Goal: Task Accomplishment & Management: Use online tool/utility

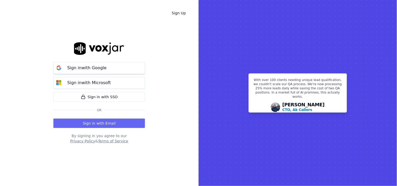
click at [97, 63] on button "Sign in with Google" at bounding box center [98, 68] width 91 height 12
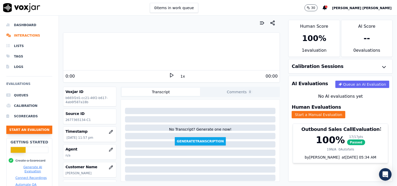
click at [30, 133] on button "Start an Evaluation" at bounding box center [29, 130] width 46 height 8
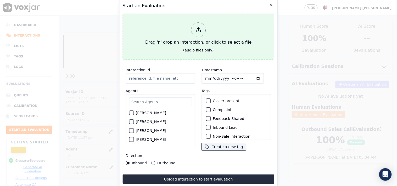
click at [199, 29] on icon at bounding box center [198, 30] width 6 height 6
type input "20250905-103648_6177061031-all (2).mp3"
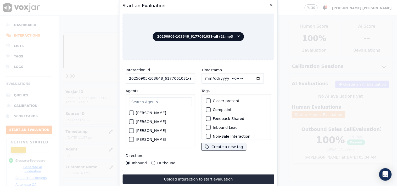
click at [150, 104] on input "text" at bounding box center [160, 102] width 63 height 9
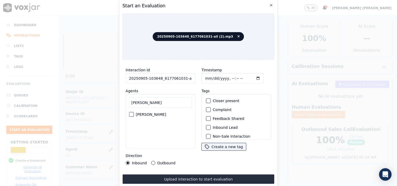
type input "[PERSON_NAME]"
click at [151, 113] on label "[PERSON_NAME]" at bounding box center [151, 115] width 30 height 4
click at [134, 113] on button "[PERSON_NAME]" at bounding box center [131, 114] width 5 height 5
click at [225, 126] on label "Inbound Lead" at bounding box center [225, 128] width 25 height 4
click at [210, 125] on button "Inbound Lead" at bounding box center [208, 127] width 5 height 5
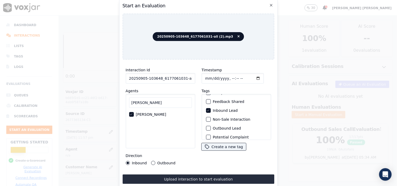
scroll to position [29, 0]
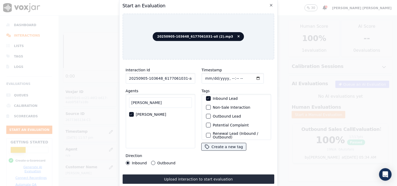
click at [231, 107] on label "Non-Sale Interaction" at bounding box center [231, 108] width 37 height 4
click at [210, 107] on button "Non-Sale Interaction" at bounding box center [208, 107] width 5 height 5
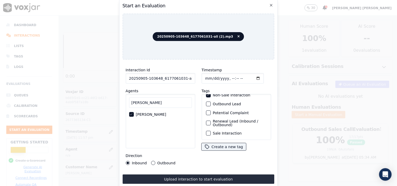
scroll to position [0, 8]
drag, startPoint x: 181, startPoint y: 77, endPoint x: 207, endPoint y: 77, distance: 25.9
click at [207, 77] on div "Interaction Id 20250905-103648_6177061031-all (2).mp3 Agents [PERSON_NAME] Dire…" at bounding box center [198, 116] width 152 height 105
type input "20250905-103648_6177061031-C1"
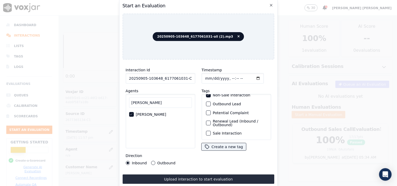
click at [206, 77] on input "Timestamp" at bounding box center [232, 78] width 62 height 10
type input "[DATE]T14:41"
click at [266, 79] on div "Timestamp" at bounding box center [236, 75] width 70 height 17
drag, startPoint x: 218, startPoint y: 176, endPoint x: 227, endPoint y: 160, distance: 18.0
click at [227, 160] on div "Interaction Id 20250905-103648_6177061031-C1 Agents [PERSON_NAME] Direction Inb…" at bounding box center [198, 124] width 152 height 120
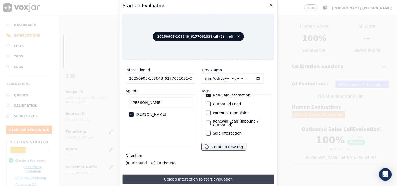
click at [218, 176] on button "Upload interaction to start evaluation" at bounding box center [198, 179] width 152 height 9
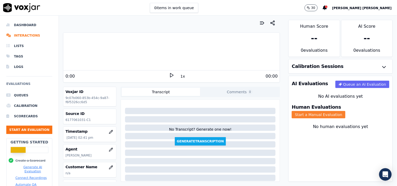
click at [345, 111] on button "Start a Manual Evaluation" at bounding box center [318, 114] width 54 height 7
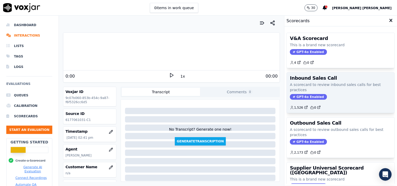
click at [302, 96] on span "GPT-4o Enabled" at bounding box center [308, 97] width 37 height 6
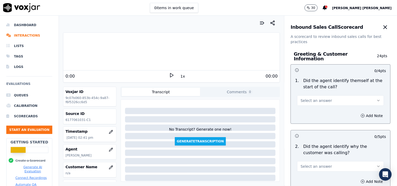
click at [310, 98] on span "Select an answer" at bounding box center [315, 100] width 31 height 5
click at [305, 112] on div "Yes" at bounding box center [331, 110] width 77 height 8
click at [169, 77] on icon at bounding box center [171, 75] width 5 height 5
click at [180, 76] on button "1x" at bounding box center [182, 76] width 7 height 7
click at [180, 76] on button "1.5x" at bounding box center [184, 76] width 10 height 7
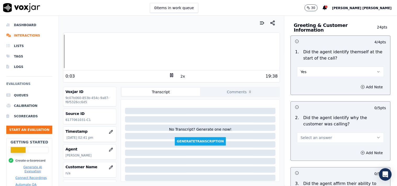
scroll to position [87, 0]
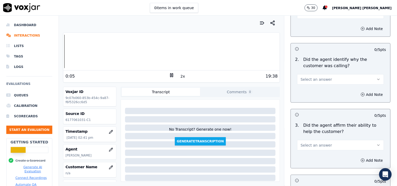
click at [319, 77] on span "Select an answer" at bounding box center [315, 79] width 31 height 5
click at [314, 91] on div "Yes" at bounding box center [331, 88] width 77 height 8
click at [320, 143] on span "Select an answer" at bounding box center [315, 145] width 31 height 5
click at [311, 154] on div "Yes" at bounding box center [331, 154] width 77 height 8
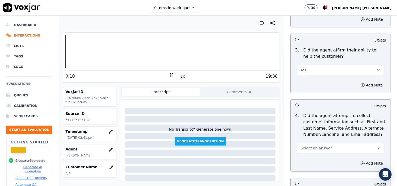
scroll to position [174, 0]
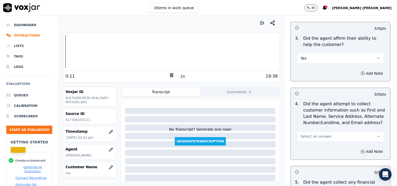
click at [312, 131] on button "Select an answer" at bounding box center [340, 136] width 87 height 10
click at [318, 147] on div "Yes" at bounding box center [331, 146] width 77 height 8
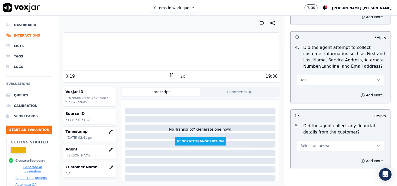
scroll to position [232, 0]
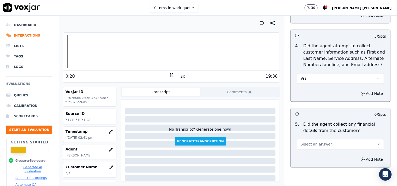
click at [318, 144] on span "Select an answer" at bounding box center [315, 144] width 31 height 5
click at [310, 163] on div "No" at bounding box center [331, 162] width 77 height 8
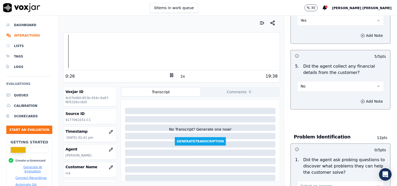
scroll to position [348, 0]
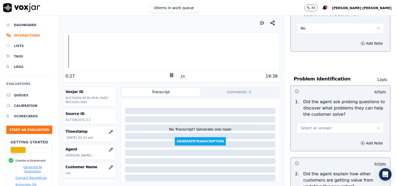
click at [320, 127] on span "Select an answer" at bounding box center [315, 127] width 31 height 5
click at [317, 135] on div "Yes" at bounding box center [331, 137] width 77 height 8
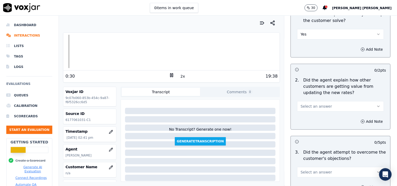
scroll to position [465, 0]
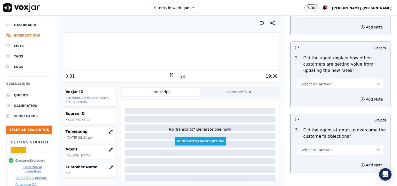
click at [318, 79] on button "Select an answer" at bounding box center [340, 84] width 87 height 10
click at [311, 108] on div "N/A" at bounding box center [331, 110] width 77 height 8
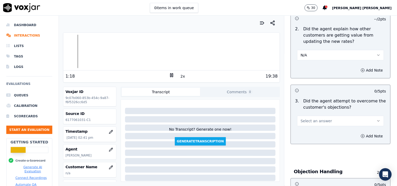
click at [300, 118] on span "Select an answer" at bounding box center [315, 120] width 31 height 5
click at [300, 128] on div "Yes" at bounding box center [331, 130] width 77 height 8
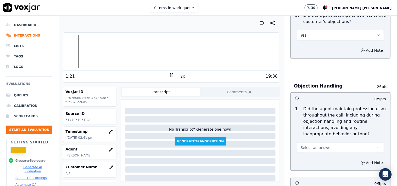
scroll to position [581, 0]
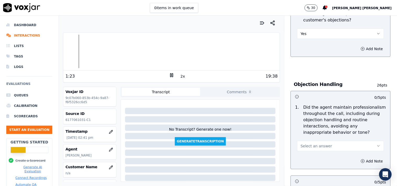
click at [308, 144] on span "Select an answer" at bounding box center [315, 146] width 31 height 5
click at [305, 152] on div "Yes" at bounding box center [331, 155] width 77 height 8
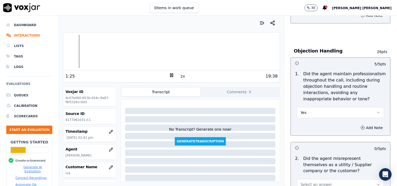
scroll to position [668, 0]
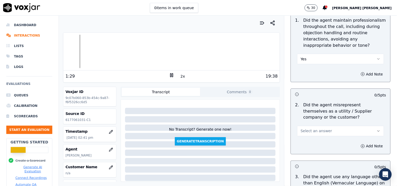
click at [311, 131] on button "Select an answer" at bounding box center [340, 131] width 87 height 10
click at [306, 150] on div "No" at bounding box center [331, 149] width 77 height 8
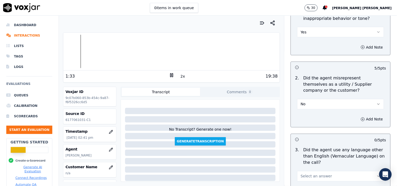
scroll to position [726, 0]
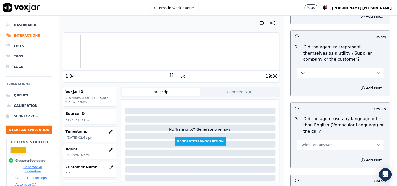
click at [308, 145] on span "Select an answer" at bounding box center [315, 145] width 31 height 5
click at [305, 163] on div "No" at bounding box center [331, 163] width 77 height 8
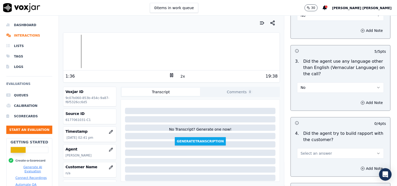
scroll to position [784, 0]
click at [310, 148] on button "Select an answer" at bounding box center [340, 153] width 87 height 10
click at [305, 170] on div "No" at bounding box center [331, 171] width 77 height 8
click at [310, 152] on button "No" at bounding box center [340, 153] width 87 height 10
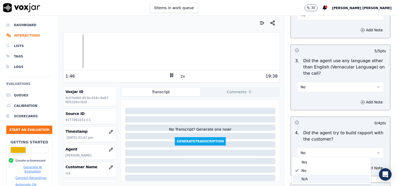
drag, startPoint x: 305, startPoint y: 177, endPoint x: 305, endPoint y: 173, distance: 4.8
click at [305, 177] on div "N/A" at bounding box center [331, 179] width 77 height 8
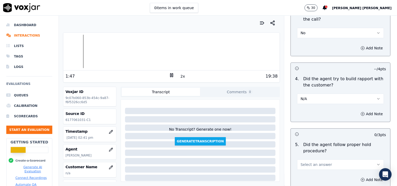
scroll to position [871, 0]
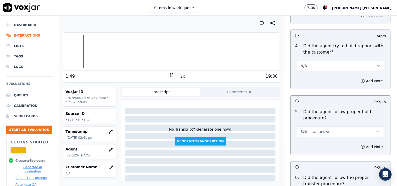
click at [308, 131] on span "Select an answer" at bounding box center [315, 131] width 31 height 5
click at [306, 140] on div "Yes" at bounding box center [331, 141] width 77 height 8
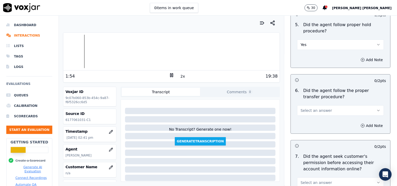
click at [312, 118] on div "Add Note" at bounding box center [340, 126] width 99 height 16
click at [312, 113] on button "Select an answer" at bounding box center [340, 110] width 87 height 10
click at [306, 122] on div "Yes" at bounding box center [331, 120] width 77 height 8
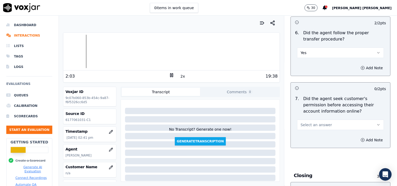
scroll to position [1016, 0]
click at [322, 129] on div "7 . Did the agent seek customer's permission before accessing their account inf…" at bounding box center [340, 112] width 99 height 39
click at [322, 128] on div "7 . Did the agent seek customer's permission before accessing their account inf…" at bounding box center [340, 112] width 99 height 39
click at [322, 126] on button "Select an answer" at bounding box center [340, 124] width 87 height 10
click at [318, 131] on div "Yes" at bounding box center [331, 134] width 77 height 8
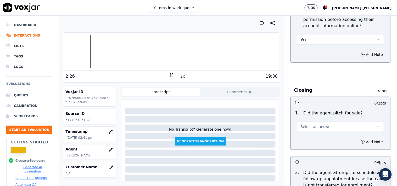
scroll to position [1191, 0]
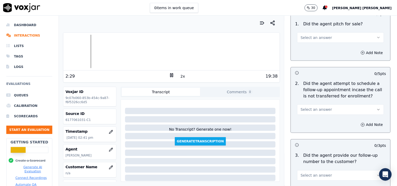
click at [319, 111] on button "Select an answer" at bounding box center [340, 110] width 87 height 10
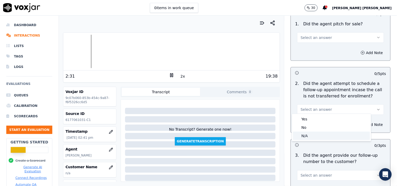
click at [311, 136] on div "N/A" at bounding box center [331, 136] width 77 height 8
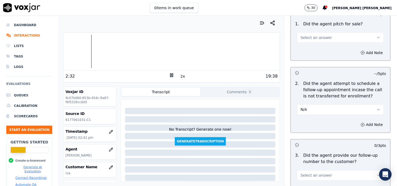
scroll to position [1249, 0]
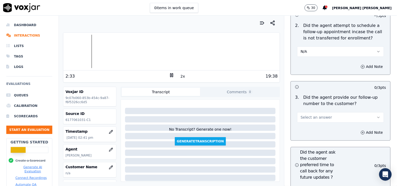
click at [321, 112] on button "Select an answer" at bounding box center [340, 117] width 87 height 10
click at [311, 124] on div "Yes" at bounding box center [331, 127] width 77 height 8
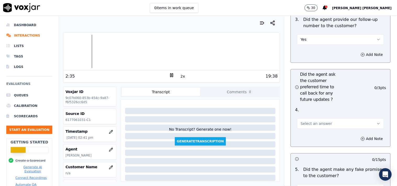
scroll to position [1336, 0]
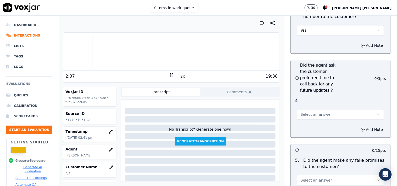
click at [308, 113] on span "Select an answer" at bounding box center [315, 114] width 31 height 5
click at [308, 126] on div "Yes" at bounding box center [331, 124] width 77 height 8
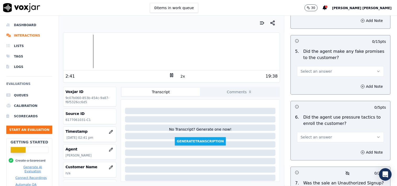
scroll to position [1452, 0]
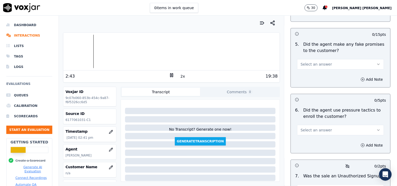
click at [325, 64] on button "Select an answer" at bounding box center [340, 64] width 87 height 10
click at [319, 85] on div "No" at bounding box center [331, 82] width 77 height 8
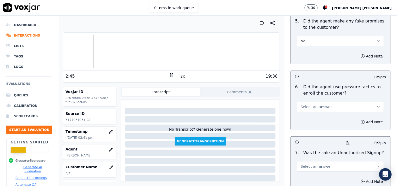
scroll to position [1510, 0]
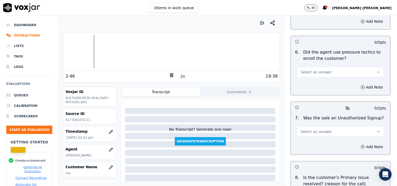
click at [322, 66] on div "Select an answer" at bounding box center [340, 72] width 87 height 12
click at [318, 75] on button "Select an answer" at bounding box center [340, 72] width 87 height 10
click at [312, 91] on div "No" at bounding box center [331, 90] width 77 height 8
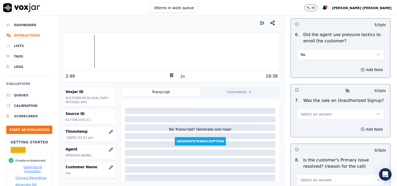
scroll to position [1539, 0]
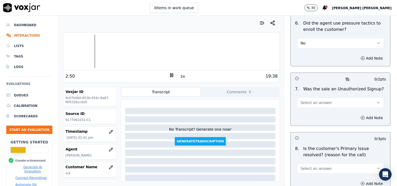
click at [312, 98] on button "Select an answer" at bounding box center [340, 103] width 87 height 10
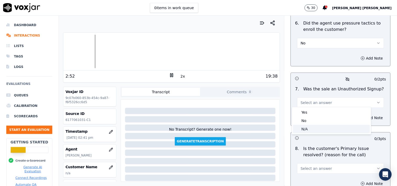
click at [307, 128] on div "N/A" at bounding box center [331, 129] width 77 height 8
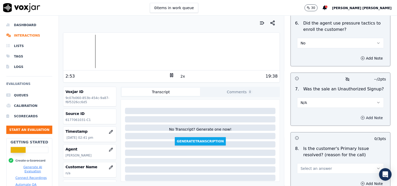
click at [357, 114] on button "Add Note" at bounding box center [371, 117] width 28 height 7
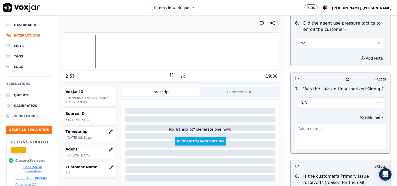
click at [310, 135] on textarea at bounding box center [340, 137] width 91 height 26
paste textarea "" CAll id-20250909-172912 After the CTS verification call transferred for TPV v…"
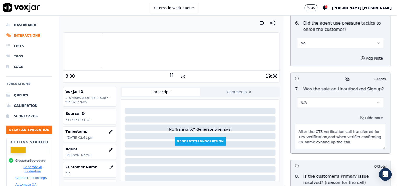
scroll to position [21, 0]
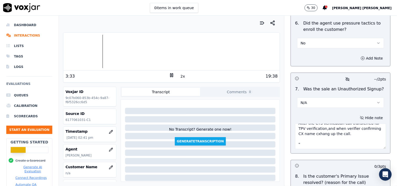
click at [311, 130] on textarea "" CAll id-20250909-172912 After the CTS verification call transferred for TPV v…" at bounding box center [340, 137] width 91 height 26
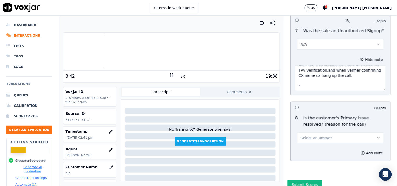
scroll to position [1615, 0]
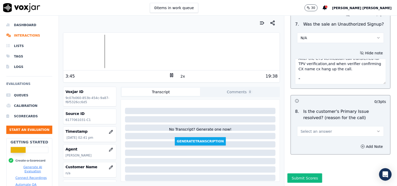
type textarea "" CAll id-20250909-172912 After the CTS verification call transferred for TPV v…"
click at [319, 126] on button "Select an answer" at bounding box center [340, 131] width 87 height 10
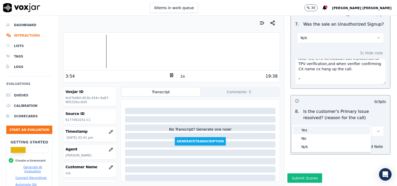
click at [316, 129] on div "Yes" at bounding box center [331, 130] width 77 height 8
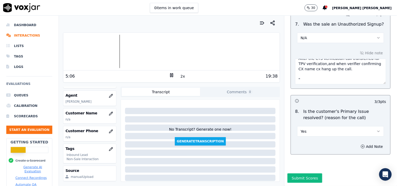
scroll to position [58, 0]
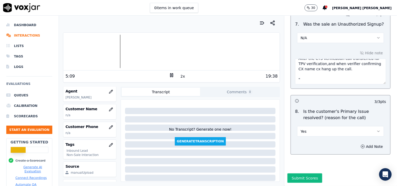
click at [103, 115] on p "n/a" at bounding box center [89, 115] width 48 height 4
click at [106, 112] on button "button" at bounding box center [111, 109] width 10 height 10
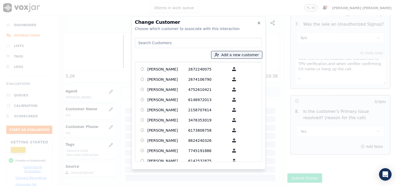
paste input "[PERSON_NAME]"
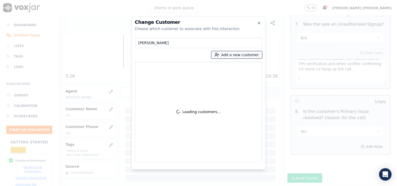
type input "[PERSON_NAME]"
click at [219, 55] on icon "button" at bounding box center [216, 55] width 5 height 5
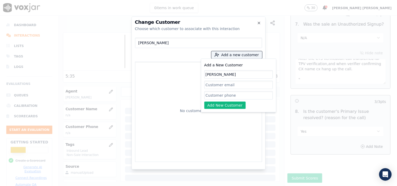
type input "[PERSON_NAME]"
click at [215, 92] on input "Add a New Customer" at bounding box center [238, 95] width 68 height 8
paste input "6177061031"
paste input "6177061467"
type input "6177061031_ 6177061467"
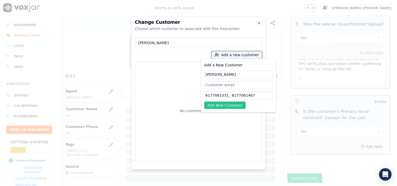
click at [229, 102] on button "Add New Customer" at bounding box center [225, 105] width 42 height 7
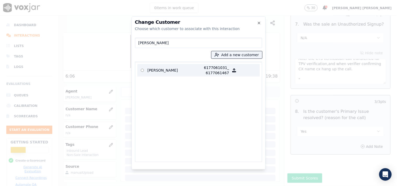
click at [208, 72] on p "6177061031_ 6177061467" at bounding box center [208, 70] width 41 height 10
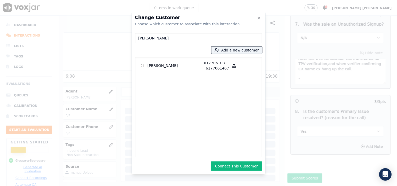
click at [246, 165] on button "Connect This Customer" at bounding box center [236, 166] width 51 height 9
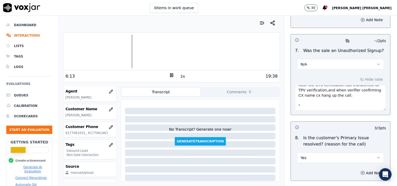
scroll to position [1615, 0]
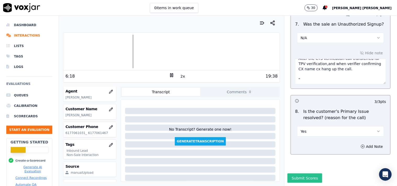
click at [312, 174] on button "Submit Scores" at bounding box center [304, 178] width 35 height 9
click at [328, 176] on div "1 empty answer" at bounding box center [338, 178] width 28 height 5
click at [324, 176] on div "1 empty answer" at bounding box center [338, 178] width 28 height 5
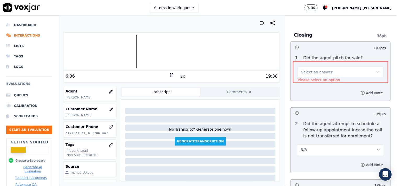
scroll to position [1156, 0]
click at [331, 73] on button "Select an answer" at bounding box center [340, 72] width 86 height 10
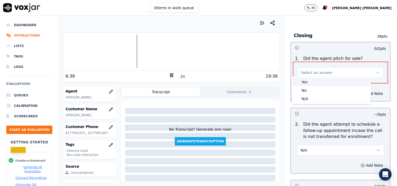
click at [327, 84] on div "Yes" at bounding box center [331, 82] width 76 height 8
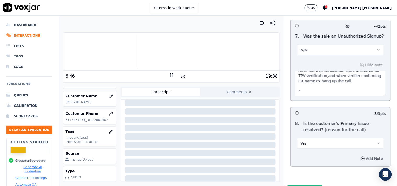
scroll to position [1615, 0]
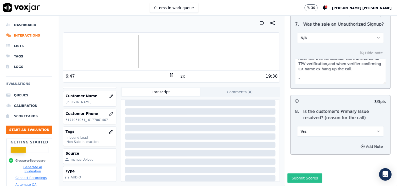
click at [297, 174] on button "Submit Scores" at bounding box center [304, 178] width 35 height 9
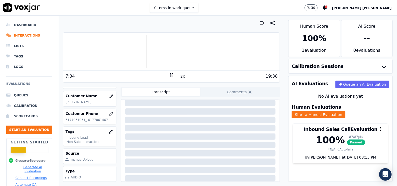
click at [170, 74] on rect at bounding box center [170, 74] width 1 height 3
